Goal: Book appointment/travel/reservation

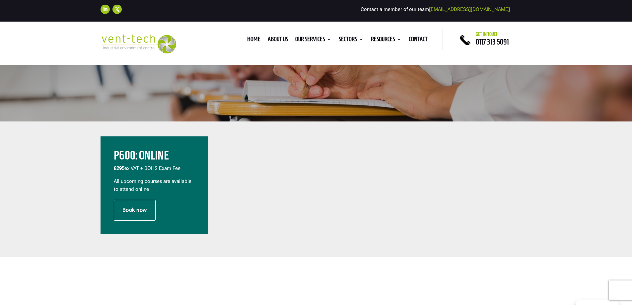
scroll to position [166, 0]
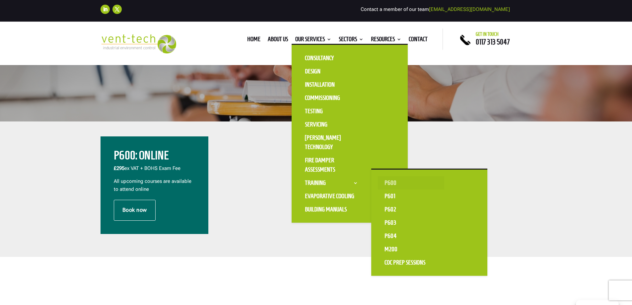
click at [387, 182] on link "P600" at bounding box center [411, 182] width 66 height 13
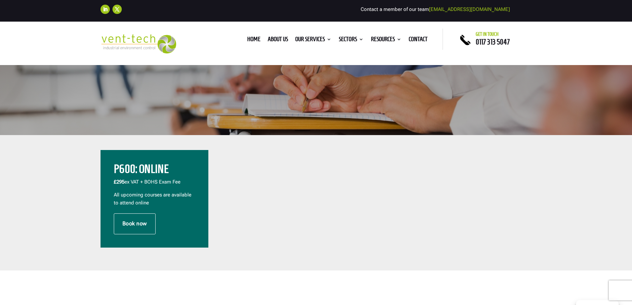
scroll to position [199, 0]
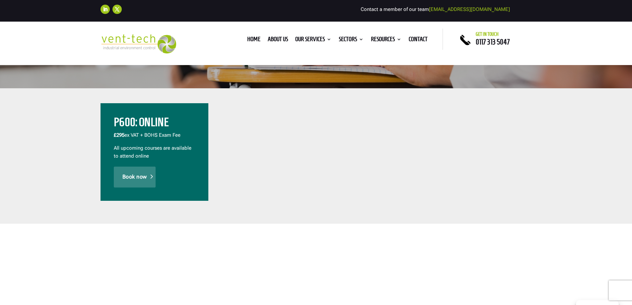
click at [139, 179] on link "Book now" at bounding box center [135, 177] width 42 height 21
